Goal: Task Accomplishment & Management: Use online tool/utility

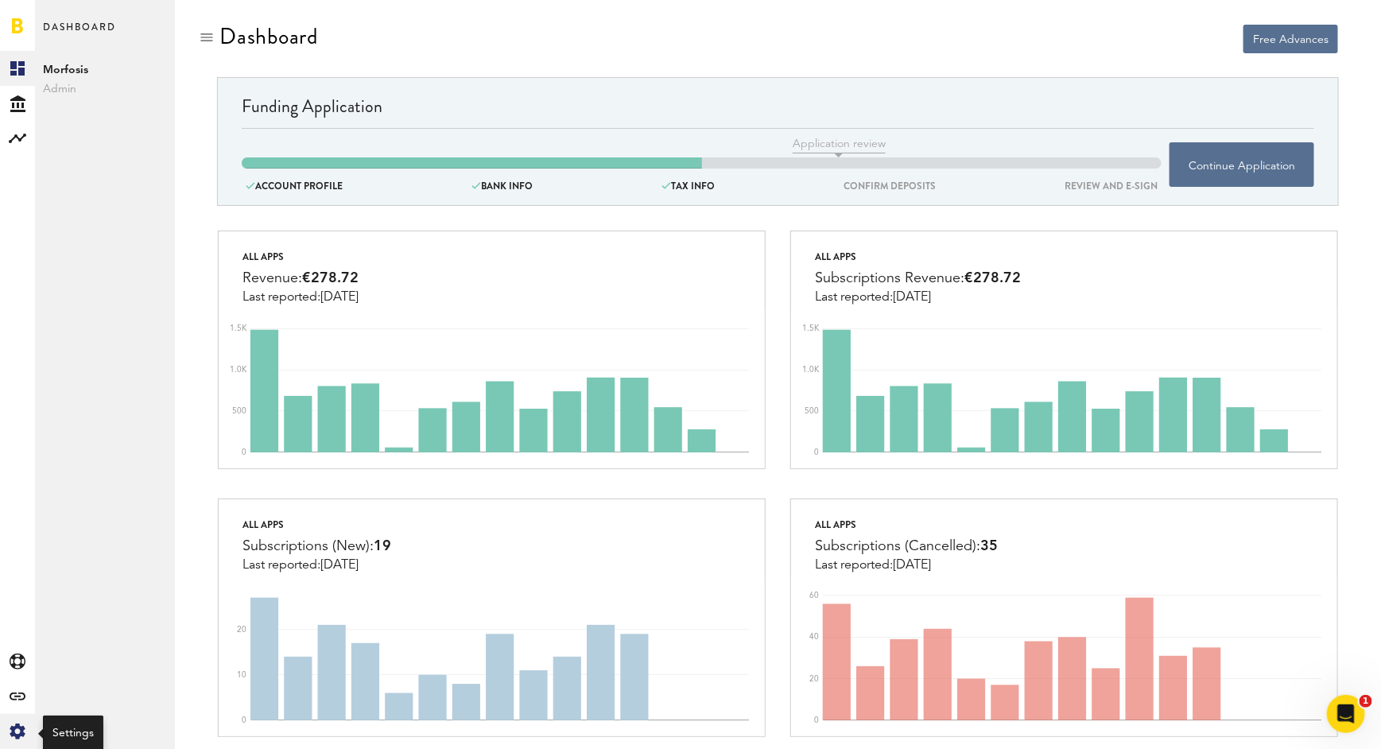
click at [16, 722] on div "Created with Sketch." at bounding box center [17, 731] width 35 height 35
click at [114, 68] on link "Profile" at bounding box center [105, 68] width 140 height 35
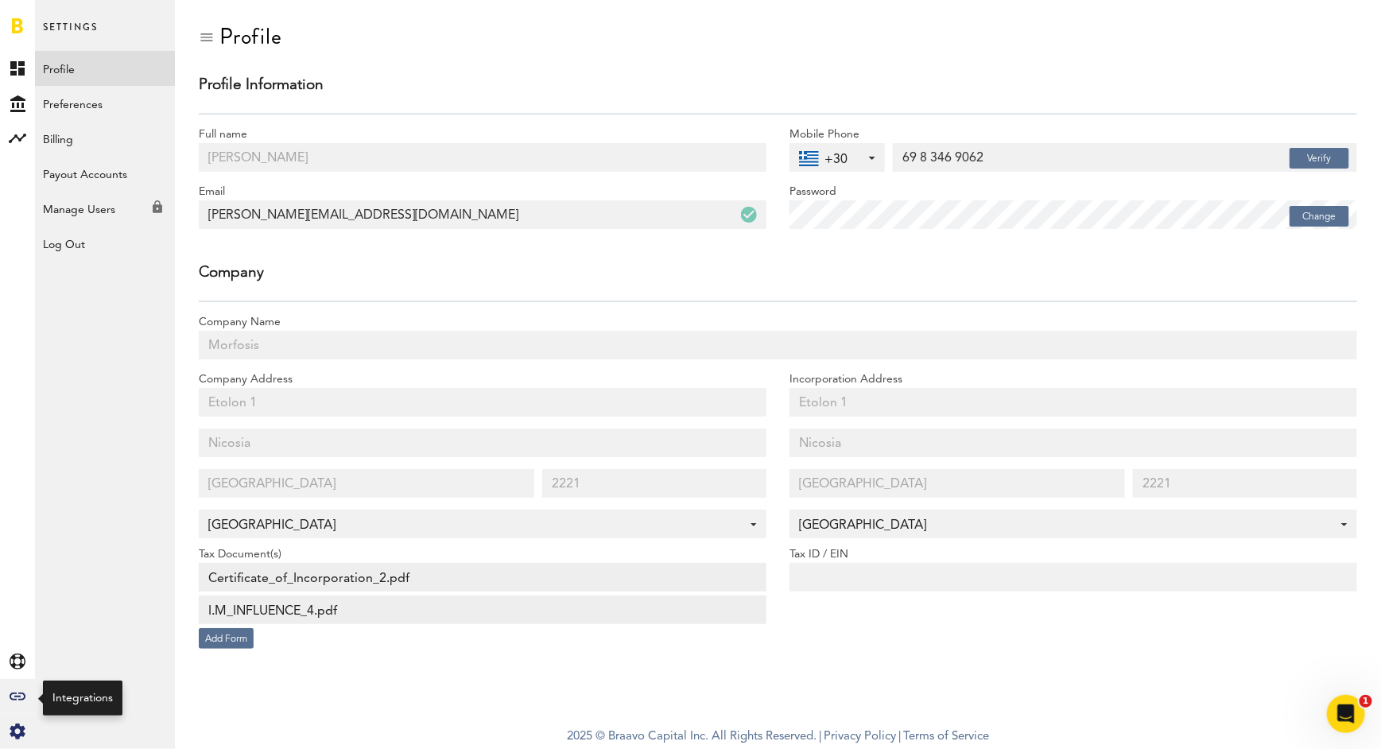
click at [19, 699] on icon at bounding box center [18, 696] width 16 height 8
click at [113, 79] on link "All" at bounding box center [105, 68] width 140 height 35
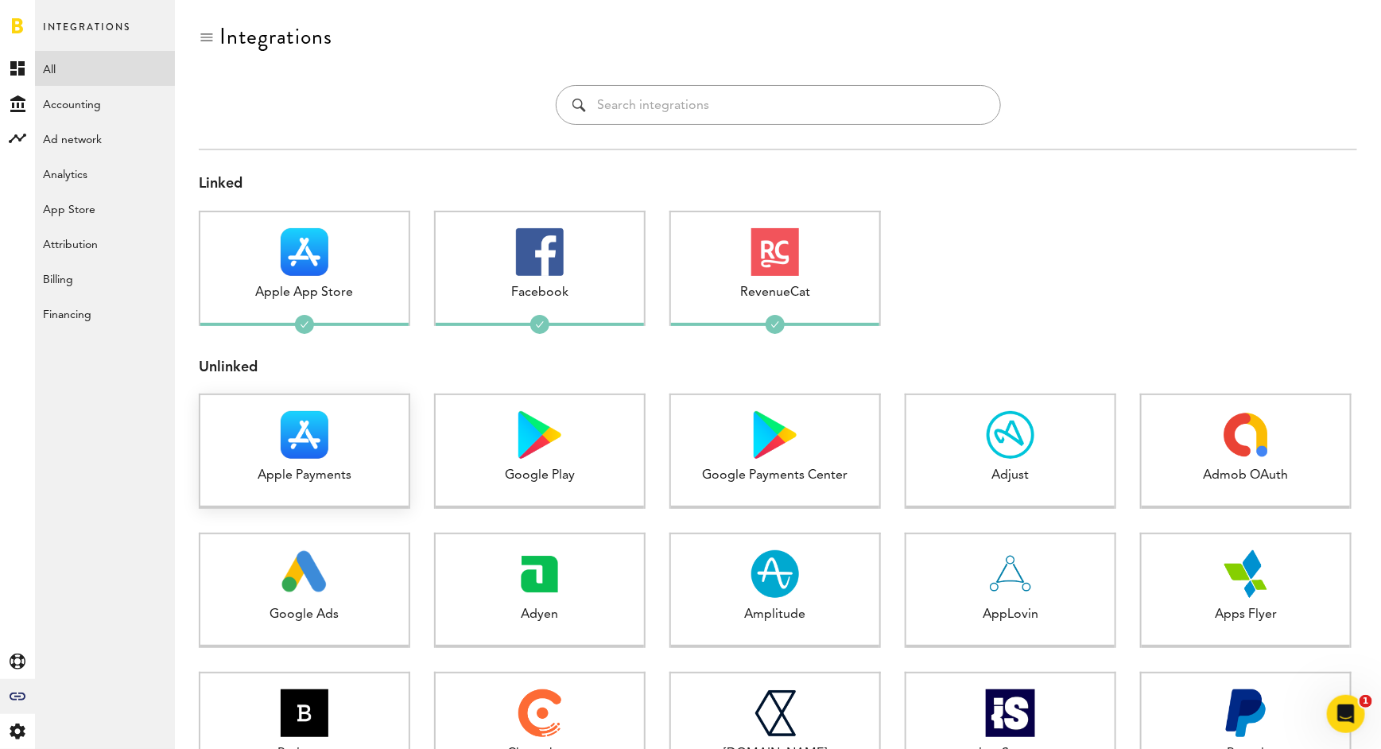
click at [265, 467] on div "Apple Payments" at bounding box center [304, 476] width 208 height 18
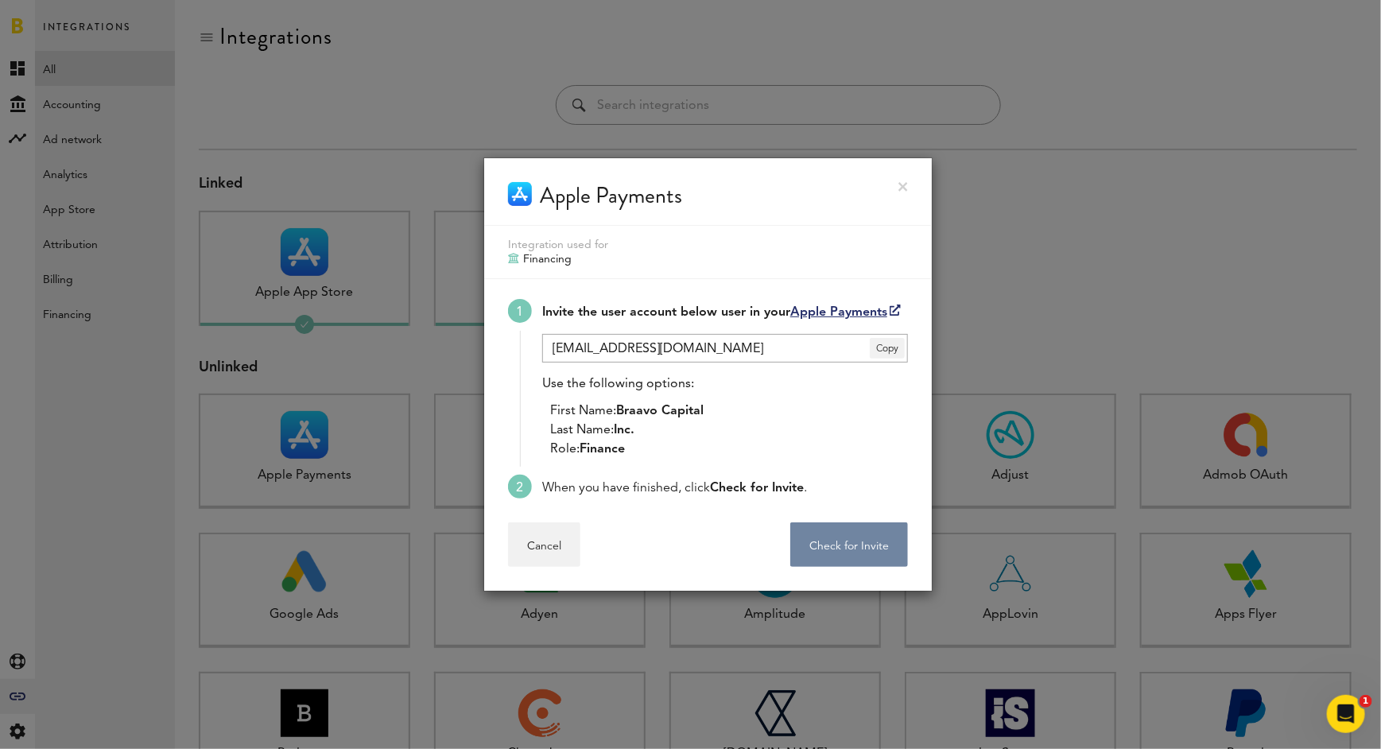
click at [845, 535] on button "Check for Invite . . ." at bounding box center [849, 544] width 118 height 45
